Goal: Task Accomplishment & Management: Complete application form

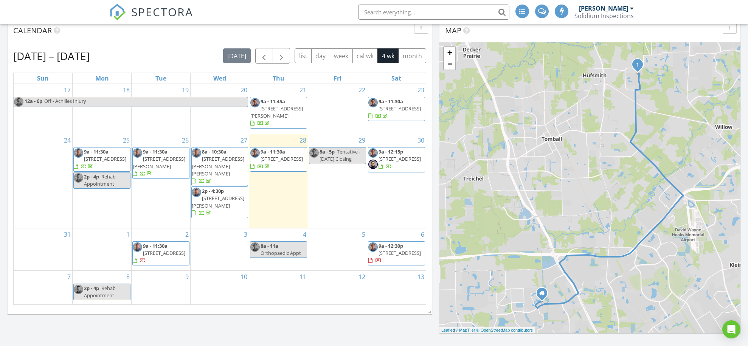
scroll to position [283, 0]
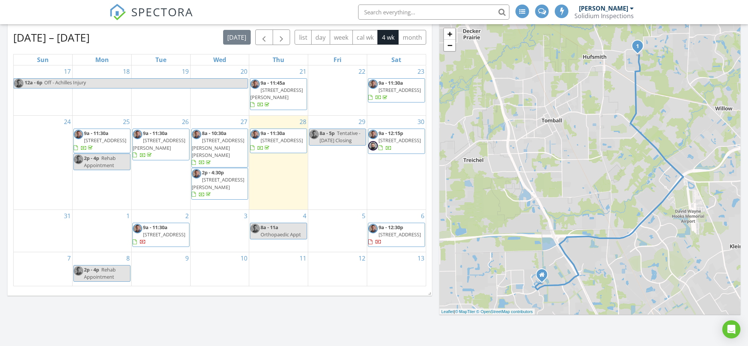
click at [222, 210] on div "3" at bounding box center [220, 231] width 59 height 42
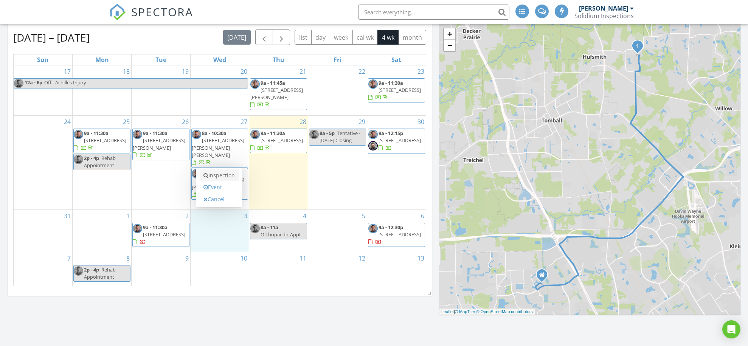
click at [225, 174] on link "Inspection" at bounding box center [219, 175] width 39 height 12
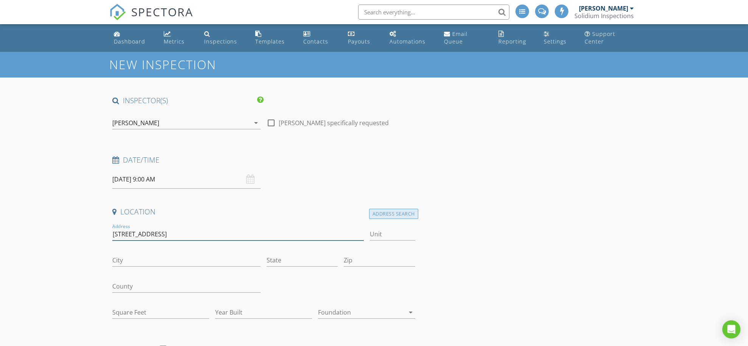
type input "[STREET_ADDRESS]"
click at [383, 211] on div "Address Search" at bounding box center [393, 214] width 49 height 10
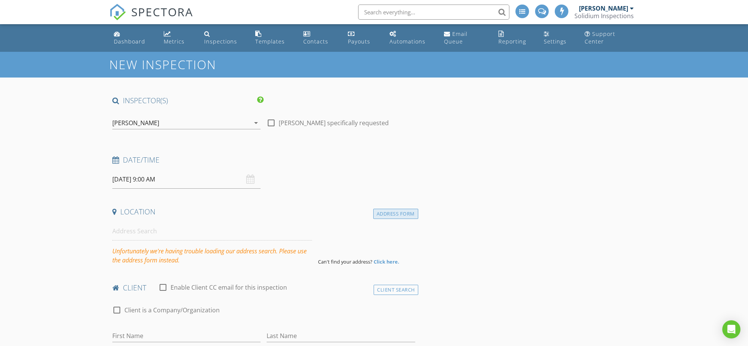
click at [385, 212] on div "Address Form" at bounding box center [395, 214] width 45 height 10
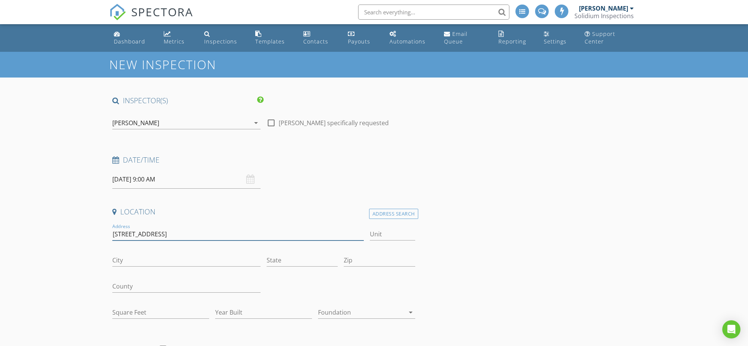
type input "[STREET_ADDRESS]"
type input "Cypress"
type input "[GEOGRAPHIC_DATA]"
type input "77433"
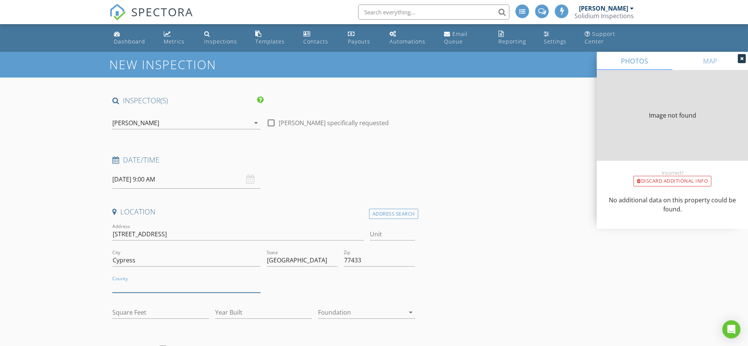
type input "0"
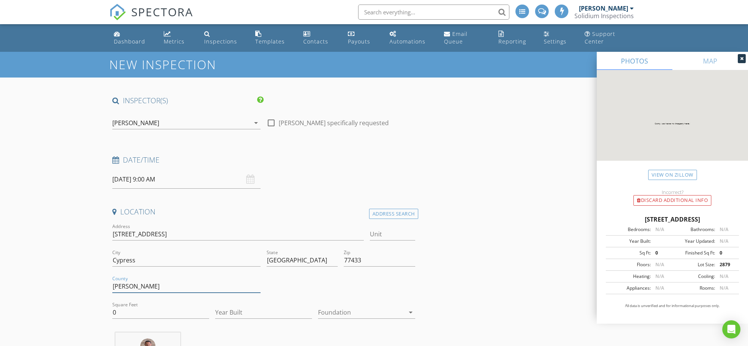
type input "[PERSON_NAME]"
type input "2297"
type input "2024"
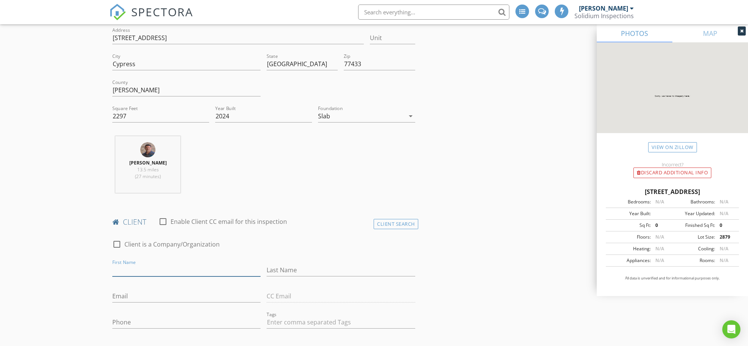
scroll to position [216, 0]
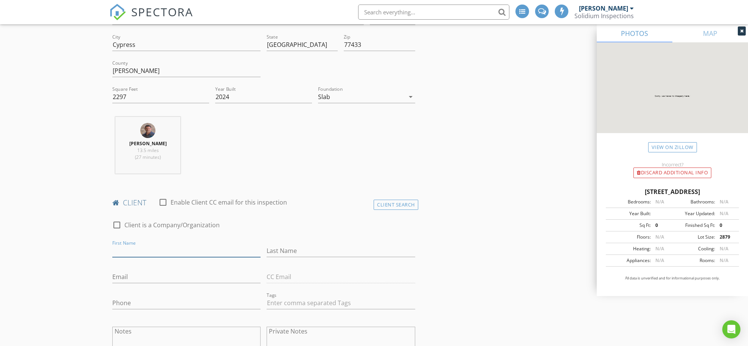
click at [132, 247] on input "First Name" at bounding box center [186, 251] width 148 height 12
type input "[PERSON_NAME]"
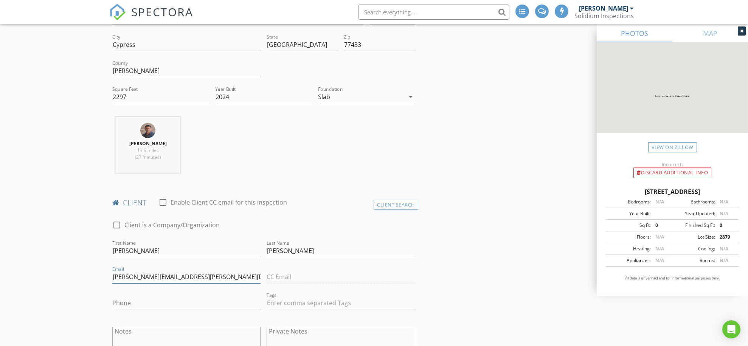
type input "[PERSON_NAME][EMAIL_ADDRESS][PERSON_NAME][DOMAIN_NAME]"
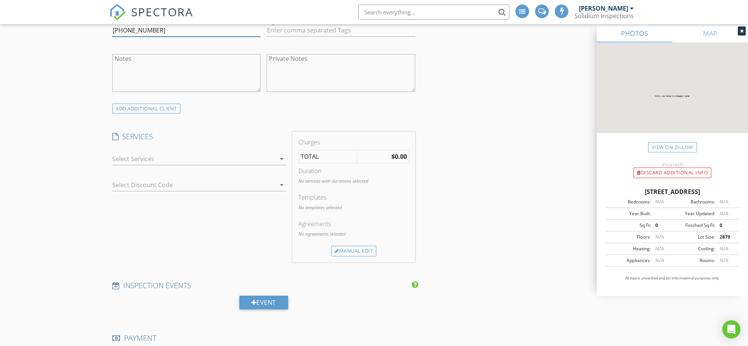
scroll to position [488, 0]
type input "[PHONE_NUMBER]"
click at [186, 157] on div at bounding box center [193, 158] width 163 height 12
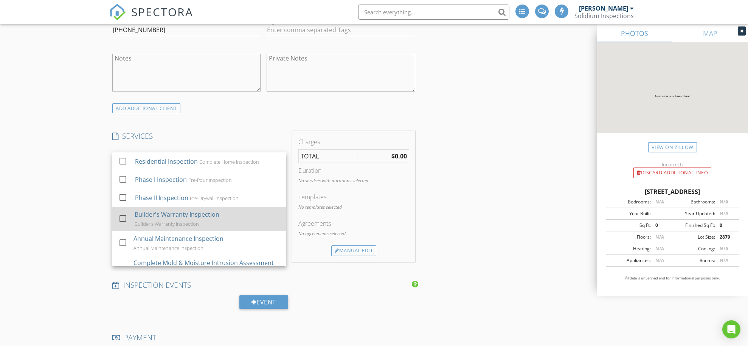
click at [158, 211] on div "Builder's Warranty Inspection" at bounding box center [177, 214] width 85 height 9
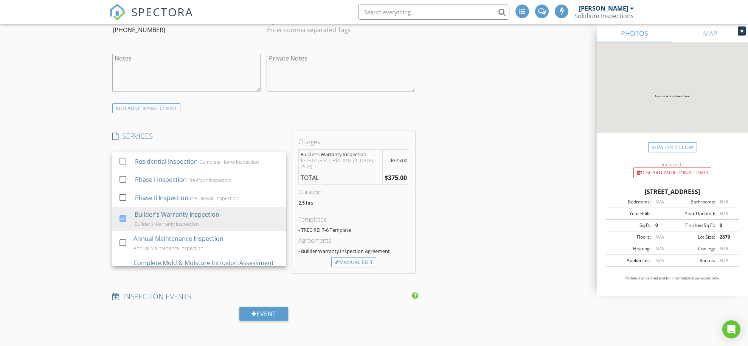
click at [67, 203] on div "New Inspection INSPECTOR(S) check_box [PERSON_NAME] PRIMARY check_box_outline_b…" at bounding box center [374, 323] width 748 height 1521
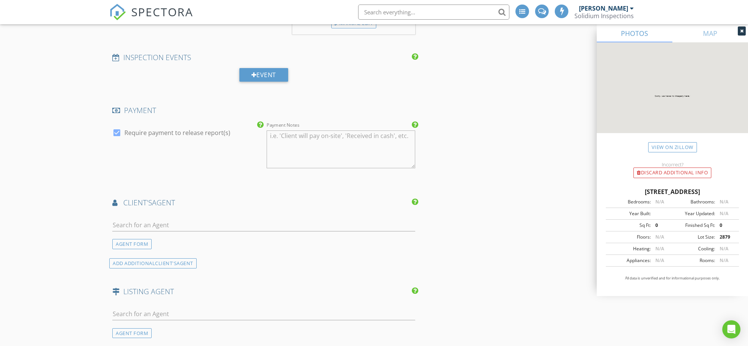
scroll to position [734, 0]
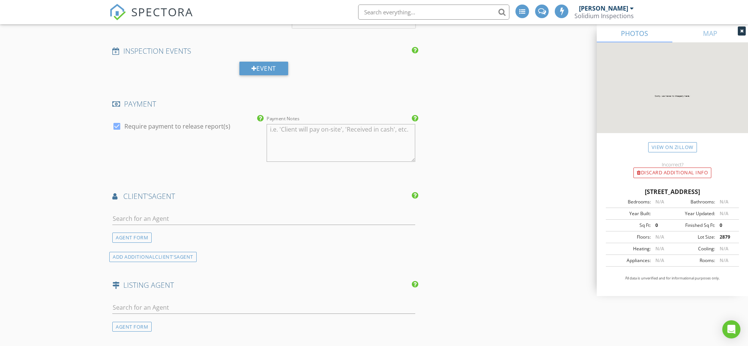
click at [119, 124] on div at bounding box center [116, 126] width 13 height 13
checkbox input "false"
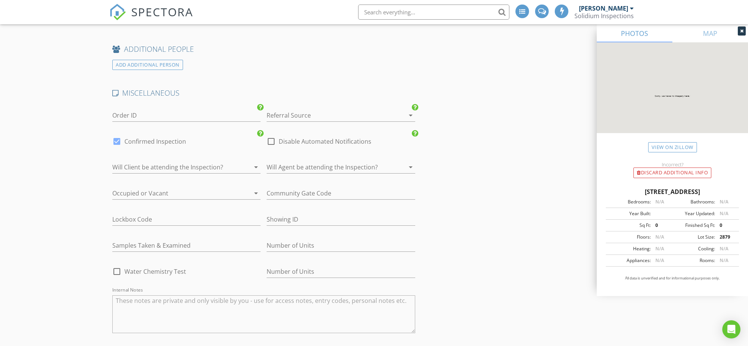
scroll to position [1049, 0]
click at [287, 109] on div at bounding box center [330, 115] width 127 height 12
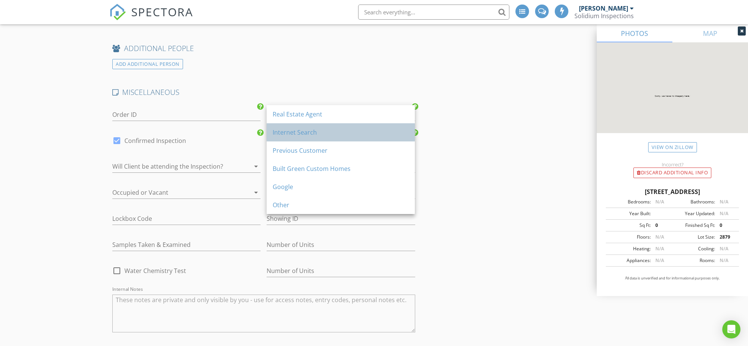
click at [310, 126] on div "Internet Search" at bounding box center [341, 132] width 136 height 18
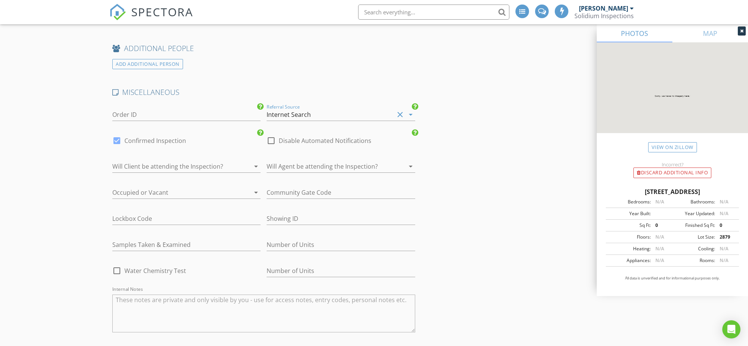
click at [144, 163] on div at bounding box center [175, 166] width 127 height 12
click at [144, 167] on div "Yes" at bounding box center [186, 165] width 136 height 9
click at [152, 191] on div at bounding box center [175, 192] width 127 height 12
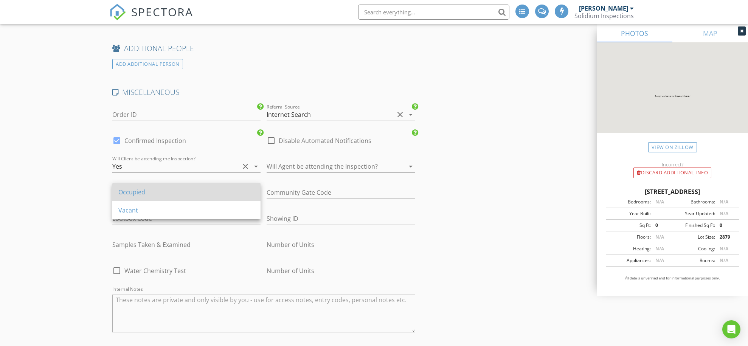
click at [143, 199] on div "Occupied" at bounding box center [186, 192] width 136 height 18
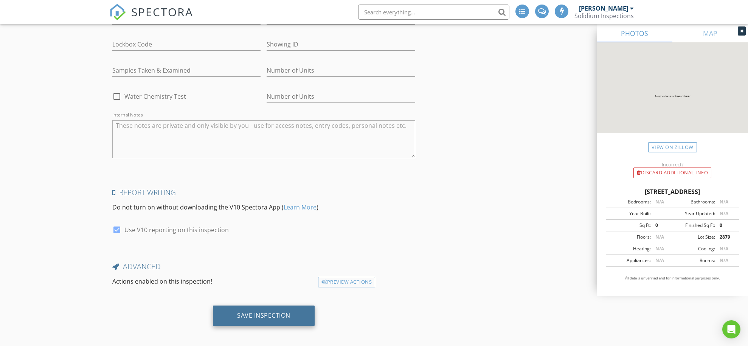
scroll to position [1223, 0]
click at [256, 313] on div "Save Inspection" at bounding box center [263, 316] width 53 height 8
